Goal: Task Accomplishment & Management: Use online tool/utility

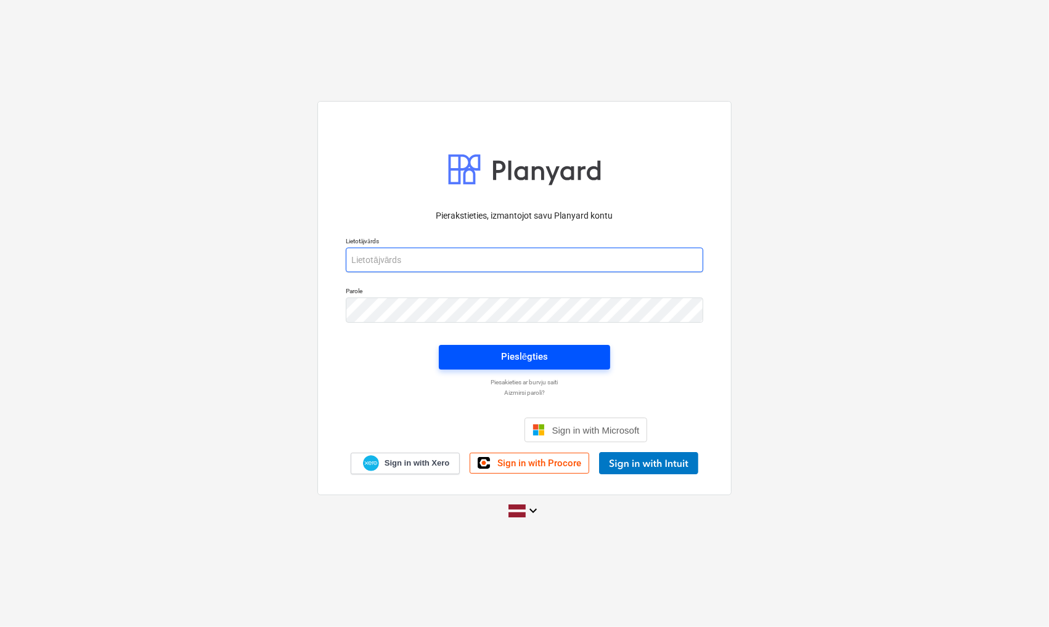
type input "[EMAIL_ADDRESS][PERSON_NAME][DOMAIN_NAME]"
click at [550, 366] on button "Pieslēgties" at bounding box center [524, 357] width 171 height 25
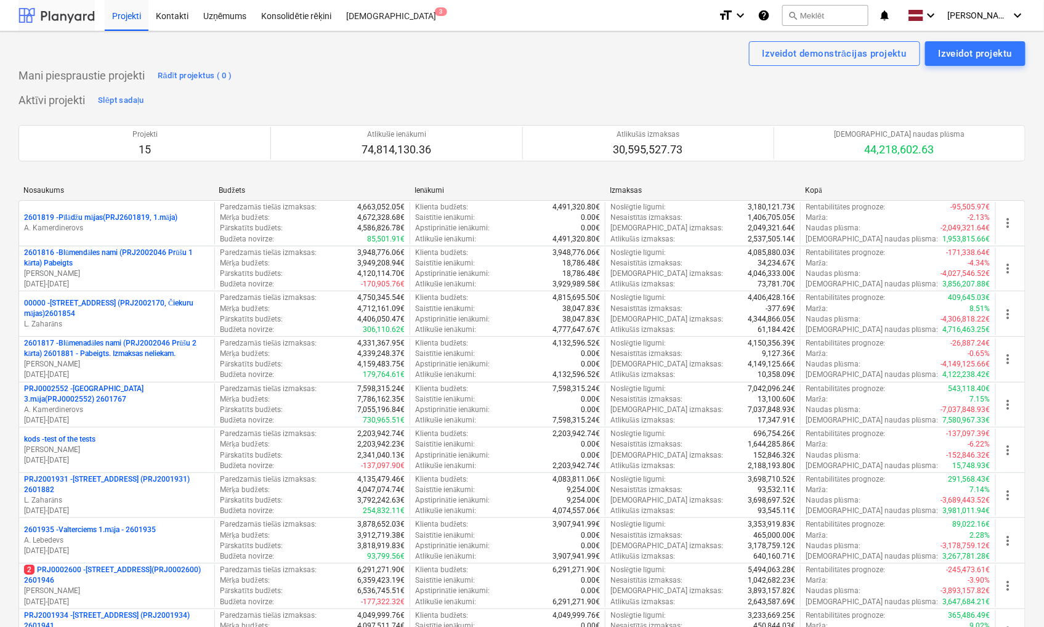
click at [59, 23] on div at bounding box center [56, 15] width 76 height 31
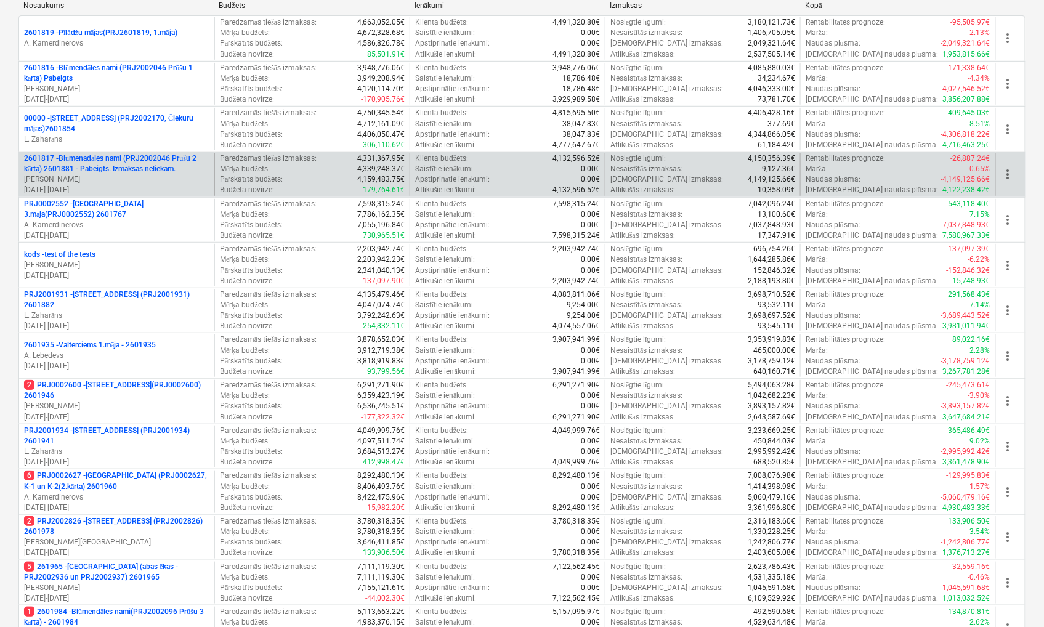
scroll to position [342, 0]
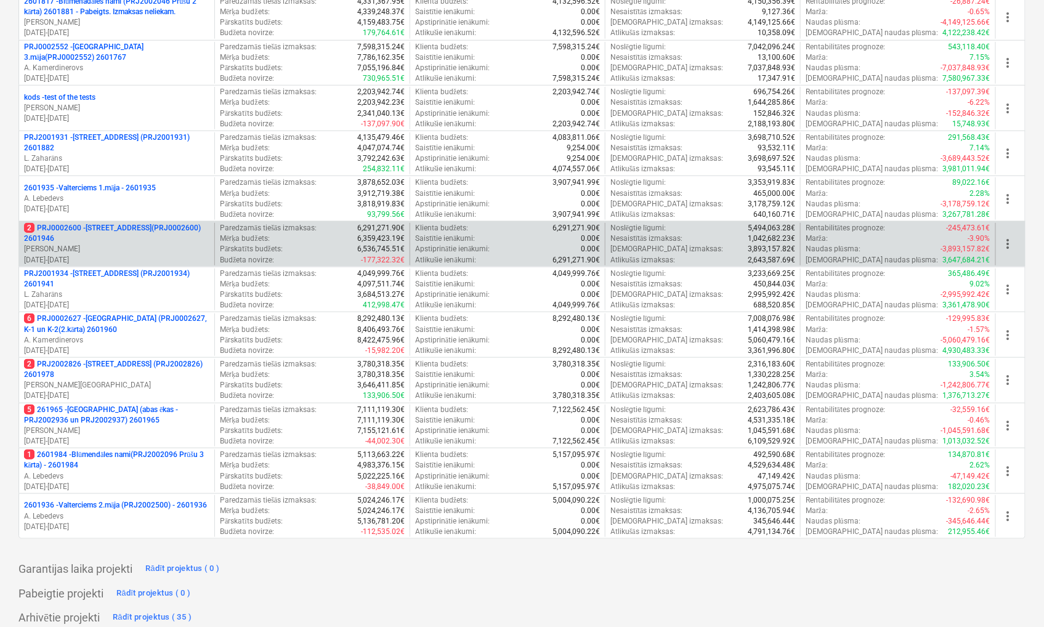
click at [99, 232] on p "2 PRJ0002600 - [STREET_ADDRESS](PRJ0002600) 2601946" at bounding box center [116, 233] width 185 height 21
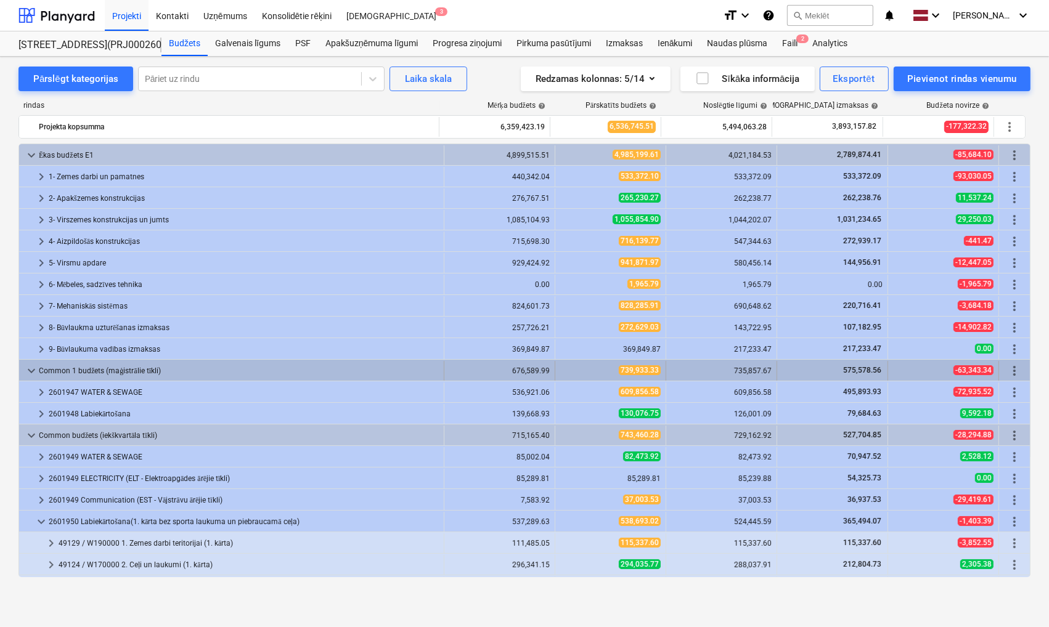
click at [34, 370] on span "keyboard_arrow_down" at bounding box center [31, 370] width 15 height 15
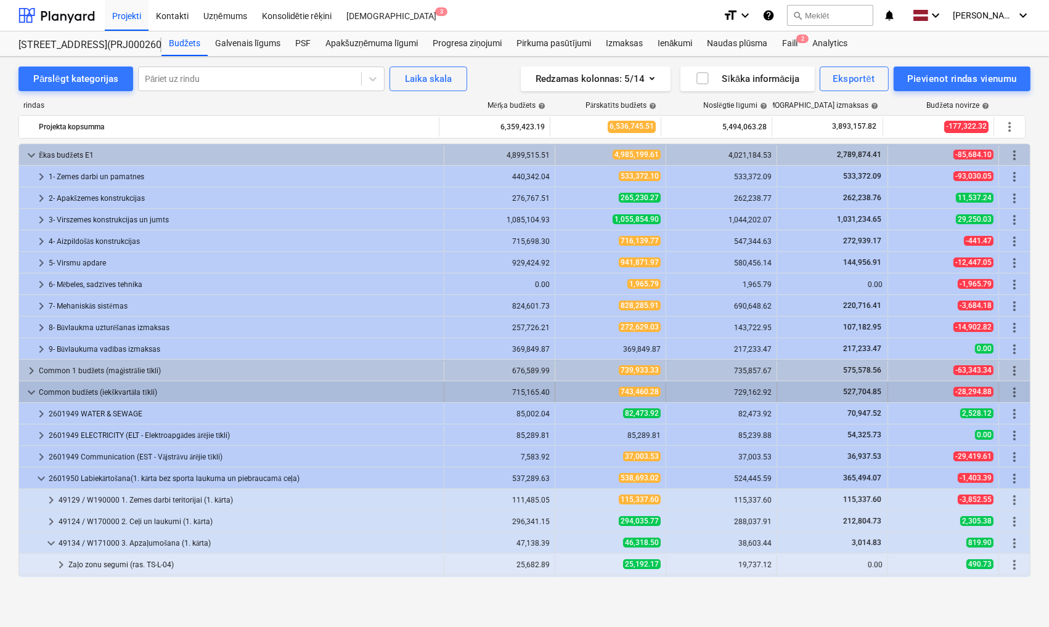
click at [33, 392] on span "keyboard_arrow_down" at bounding box center [31, 392] width 15 height 15
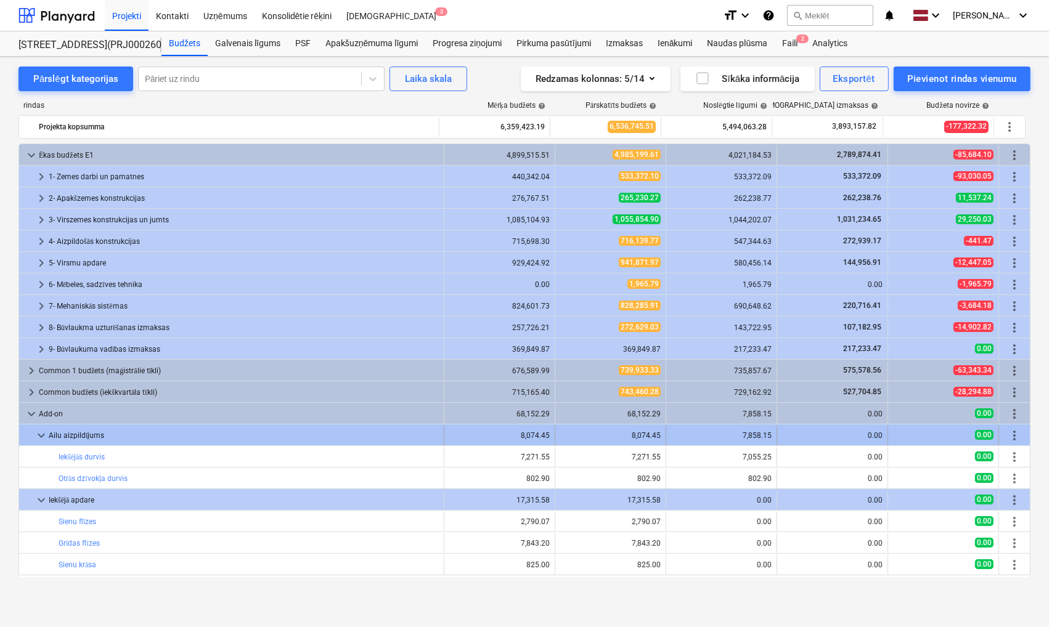
click at [34, 430] on span "keyboard_arrow_down" at bounding box center [41, 435] width 15 height 15
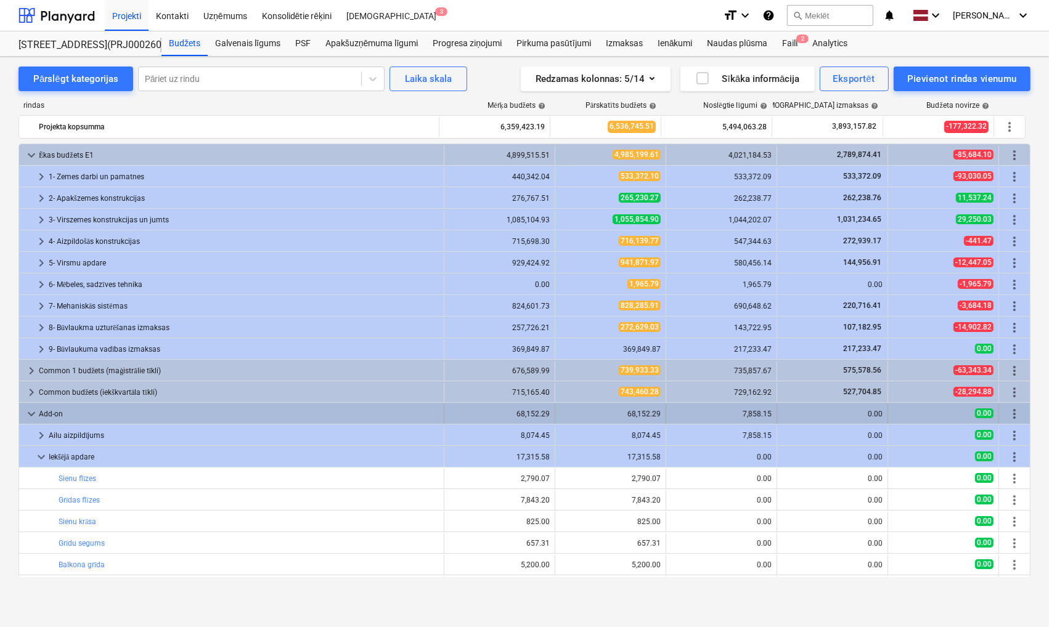
click at [29, 412] on span "keyboard_arrow_down" at bounding box center [31, 414] width 15 height 15
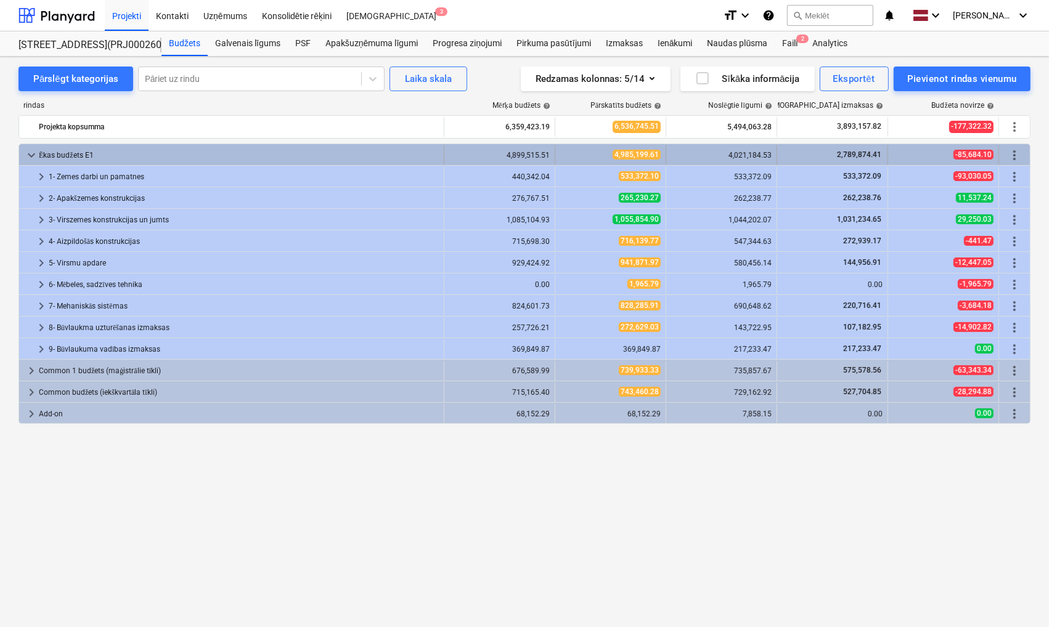
click at [28, 154] on span "keyboard_arrow_down" at bounding box center [31, 155] width 15 height 15
